Goal: Communication & Community: Connect with others

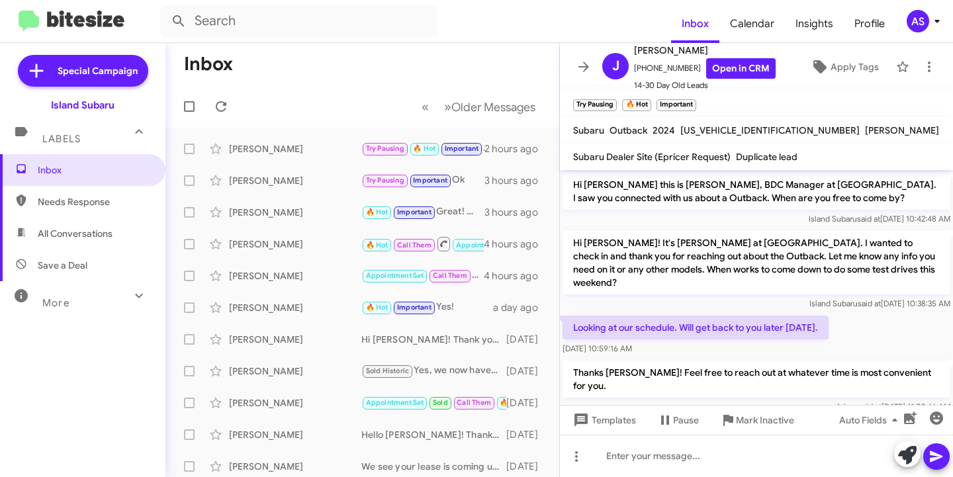
scroll to position [376, 0]
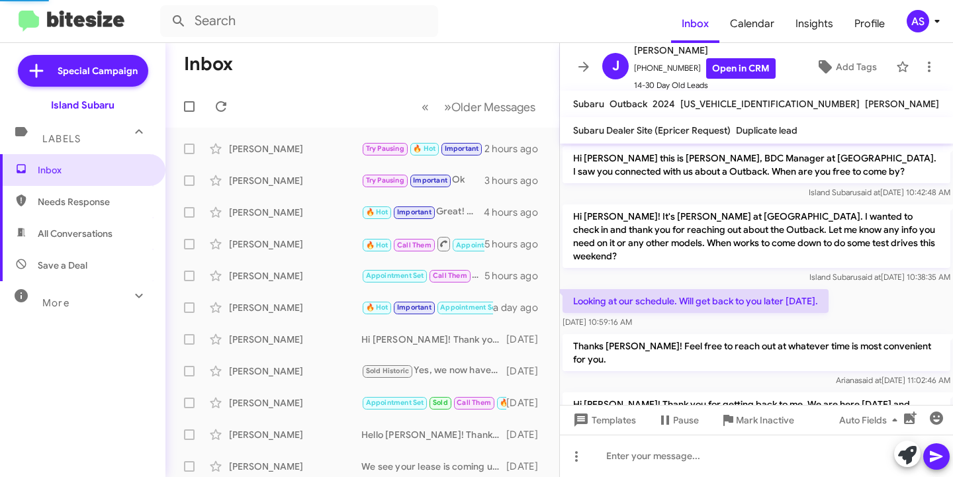
scroll to position [377, 0]
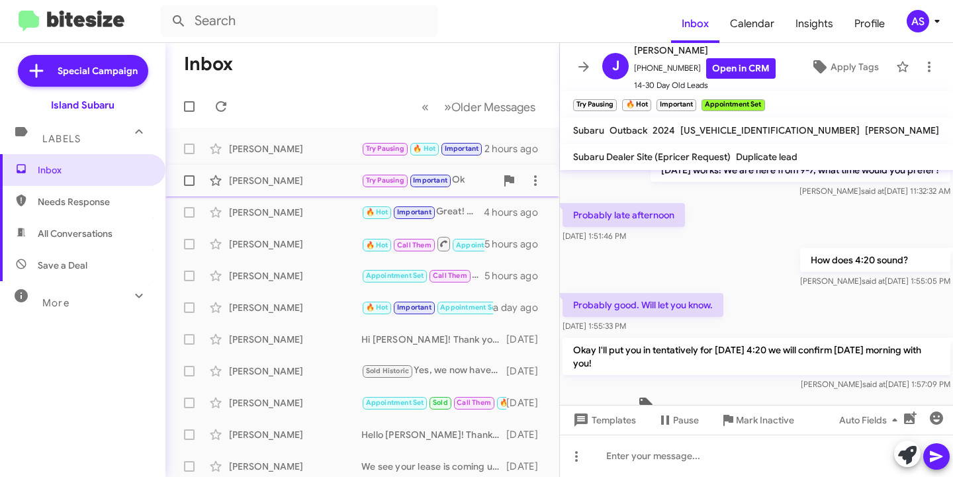
click at [269, 180] on div "[PERSON_NAME]" at bounding box center [295, 180] width 132 height 13
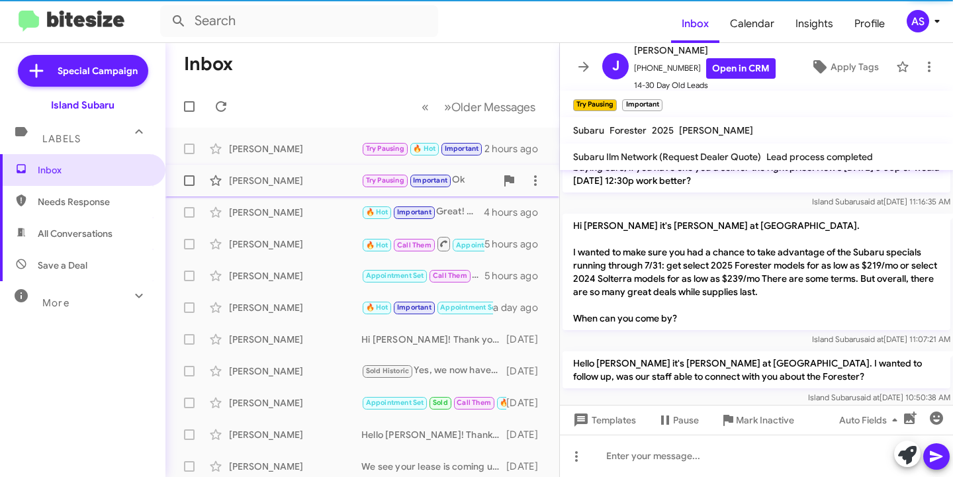
scroll to position [1234, 0]
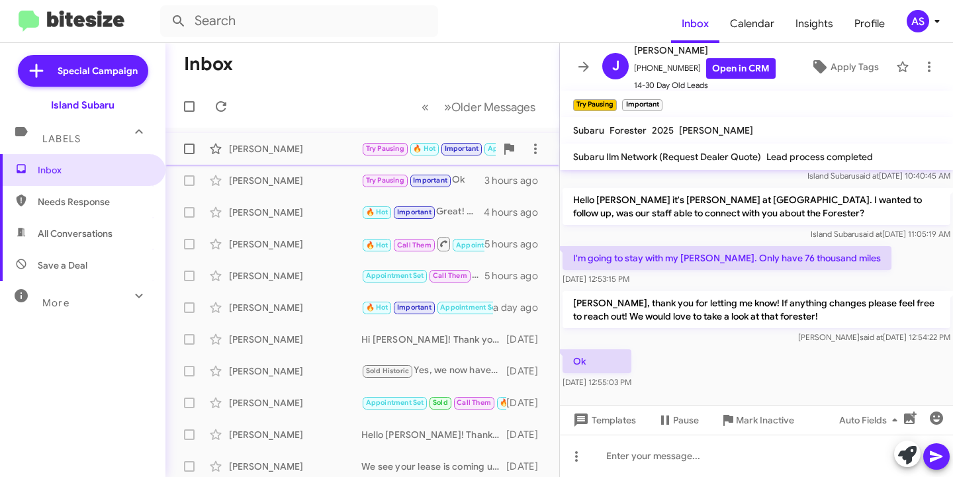
click at [276, 144] on div "[PERSON_NAME]" at bounding box center [295, 148] width 132 height 13
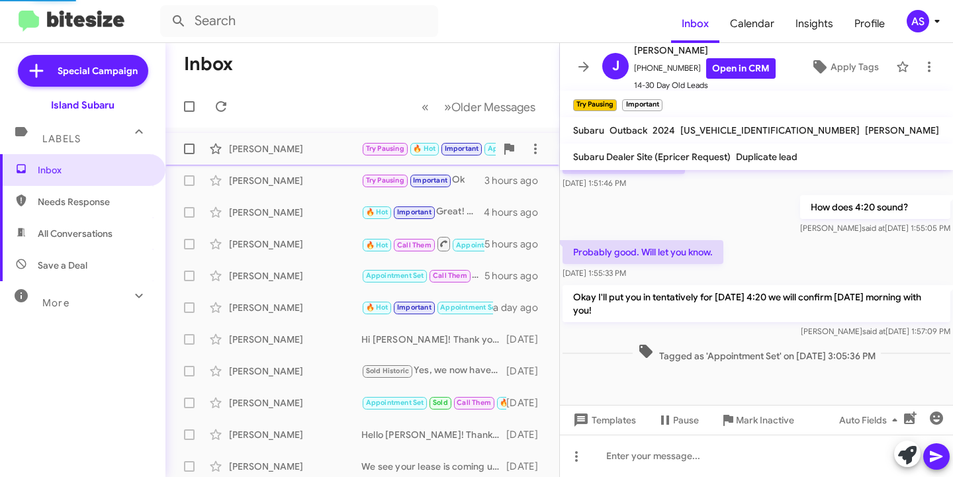
scroll to position [404, 0]
